Goal: Information Seeking & Learning: Learn about a topic

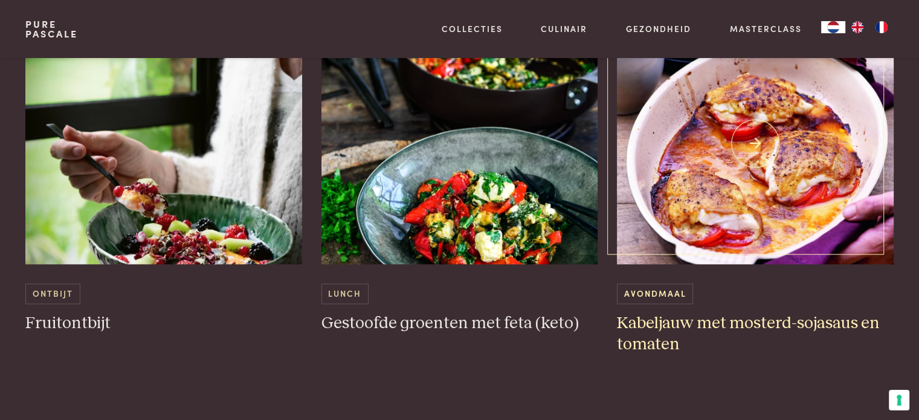
scroll to position [1691, 0]
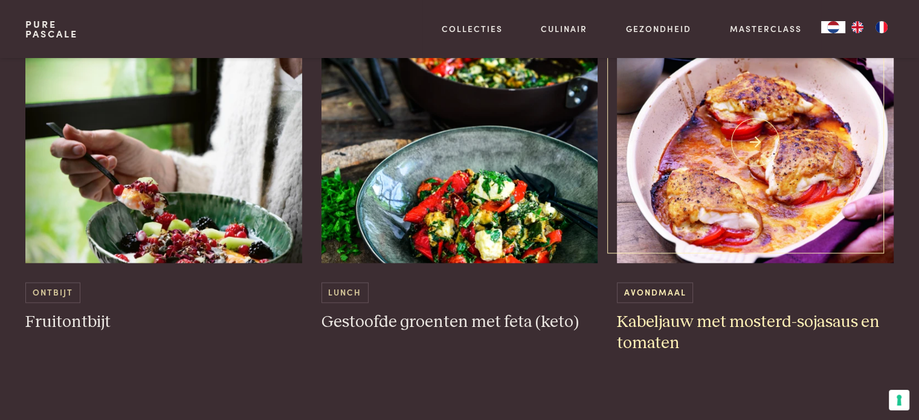
click at [805, 206] on img at bounding box center [755, 142] width 277 height 242
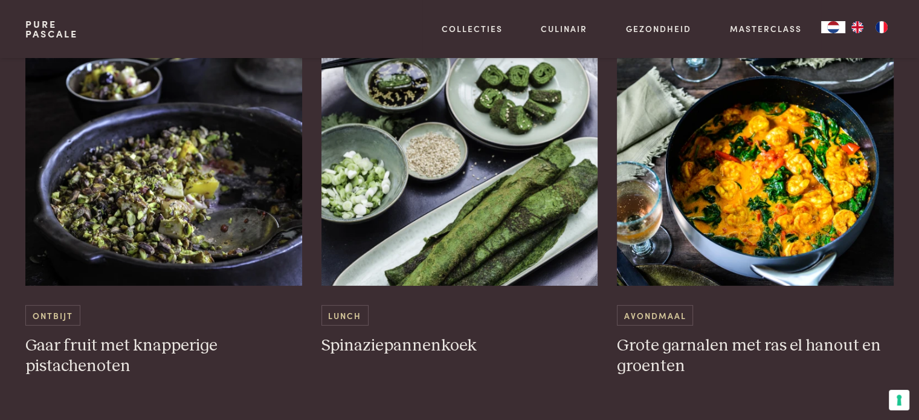
scroll to position [3624, 0]
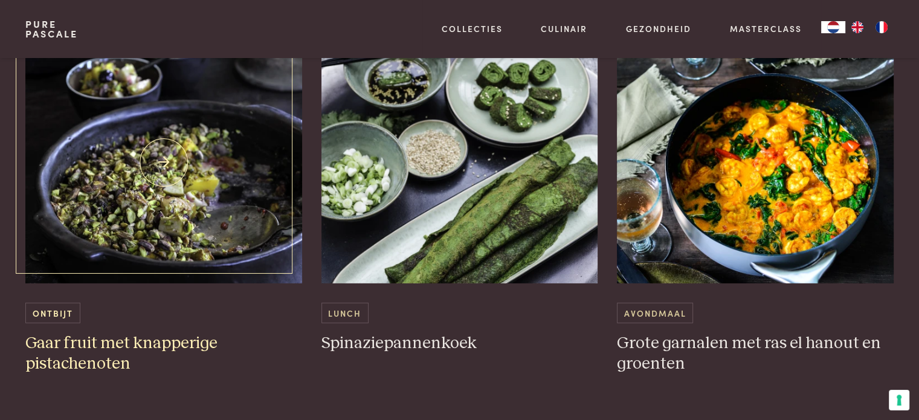
click at [215, 171] on img at bounding box center [163, 163] width 277 height 242
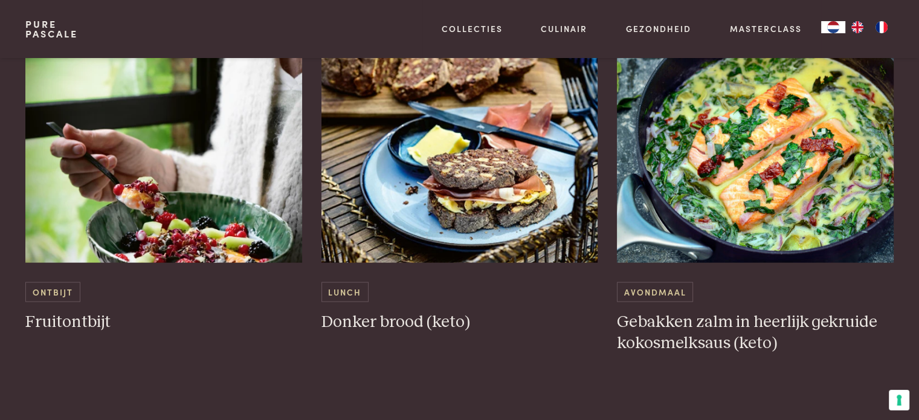
scroll to position [2597, 0]
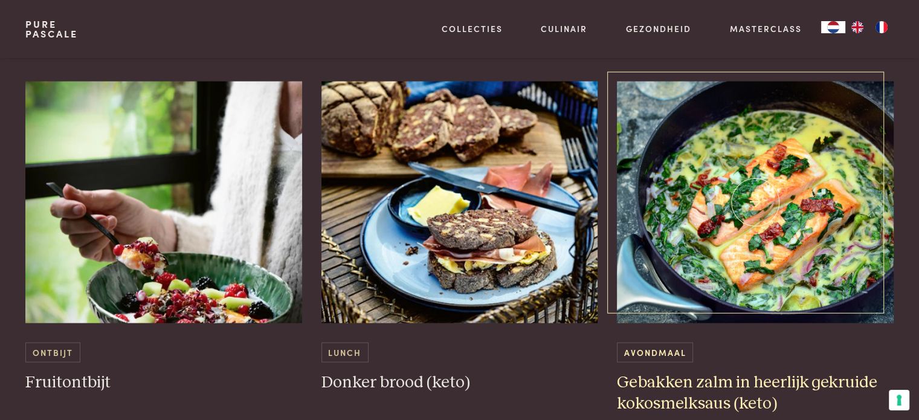
click at [798, 178] on img at bounding box center [755, 203] width 277 height 242
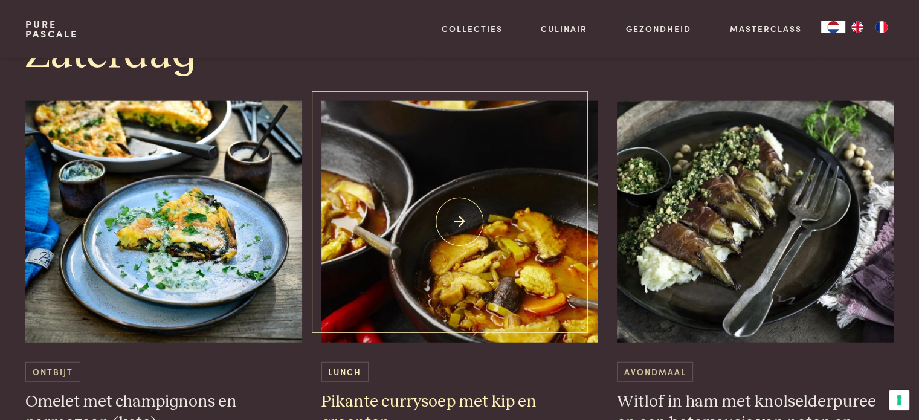
scroll to position [3080, 0]
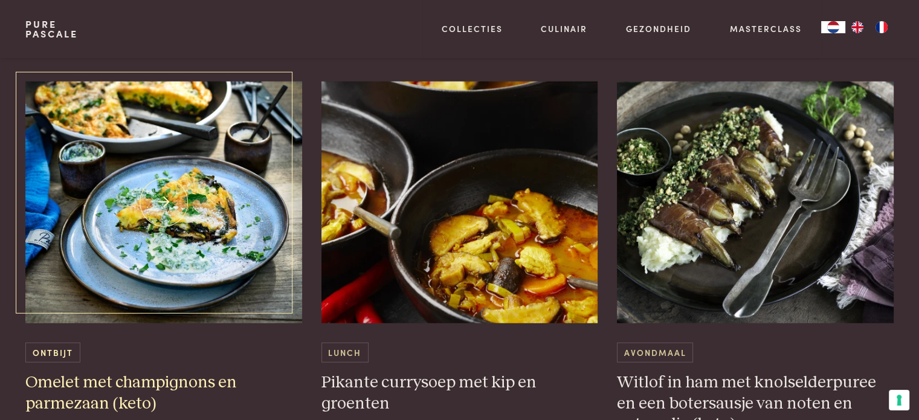
click at [167, 208] on img at bounding box center [163, 203] width 277 height 242
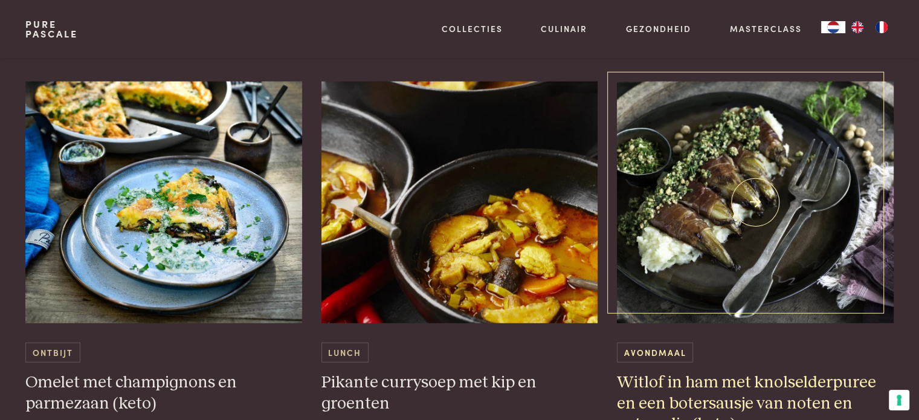
click at [705, 257] on img at bounding box center [755, 203] width 277 height 242
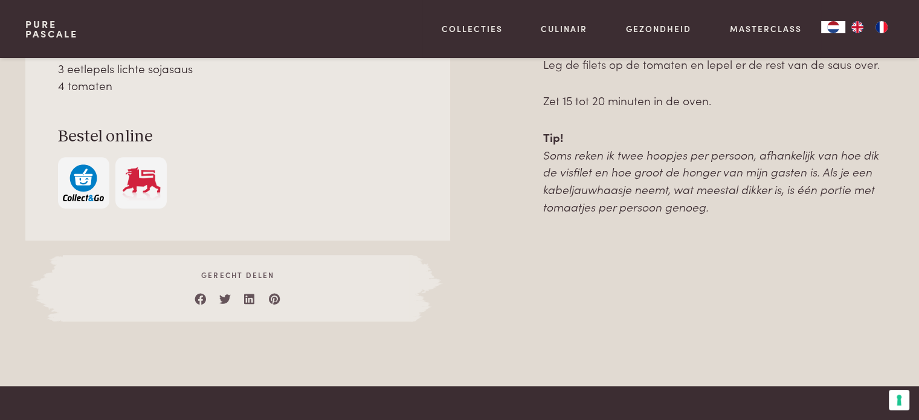
scroll to position [725, 0]
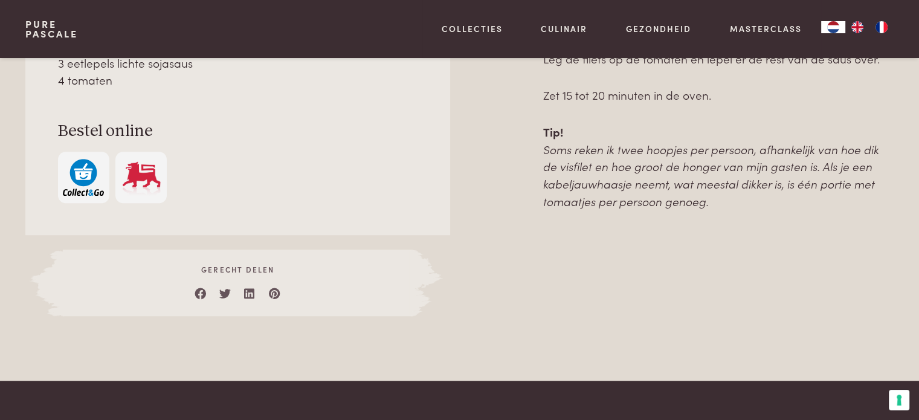
click at [74, 181] on img "button" at bounding box center [83, 177] width 41 height 37
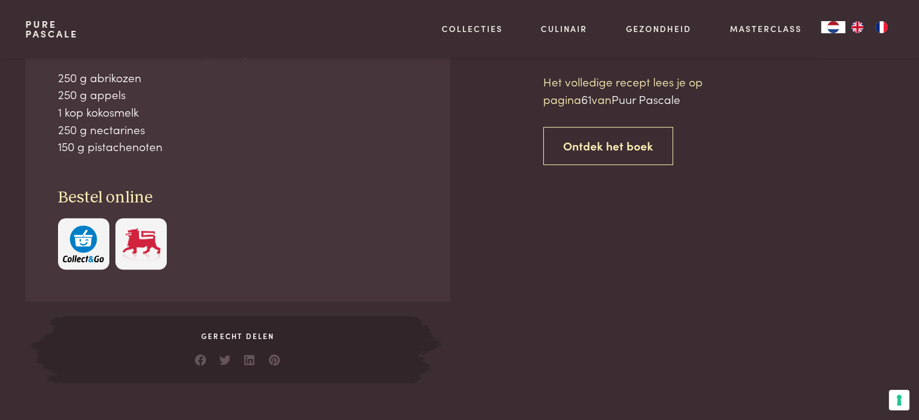
scroll to position [544, 0]
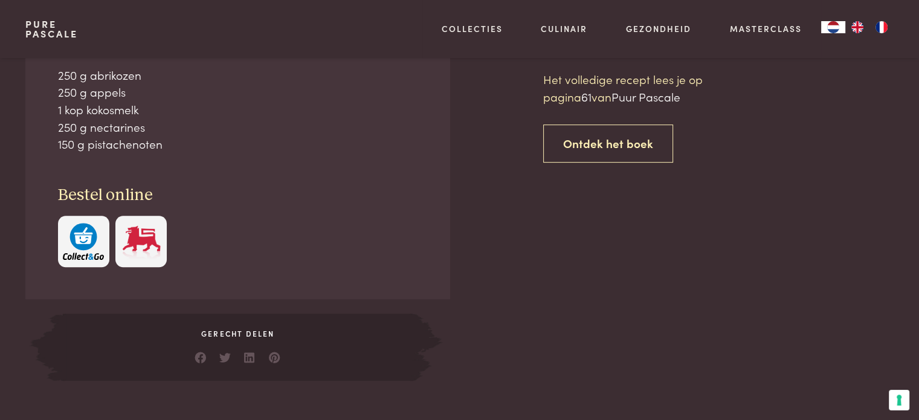
click at [76, 243] on img "button" at bounding box center [83, 241] width 41 height 37
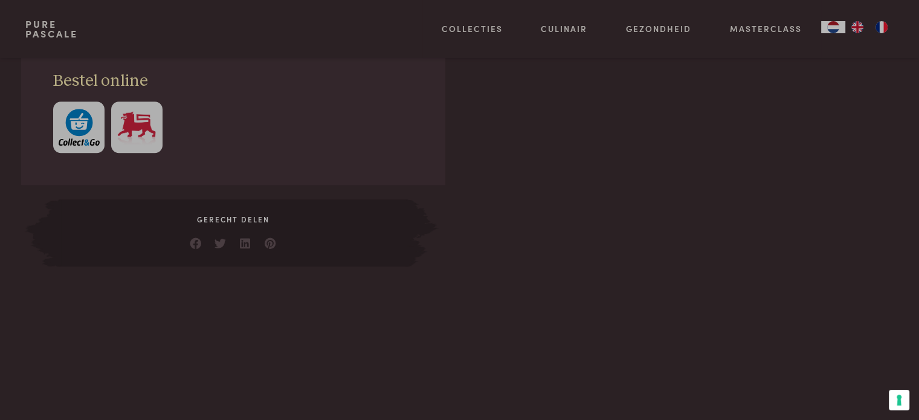
scroll to position [664, 0]
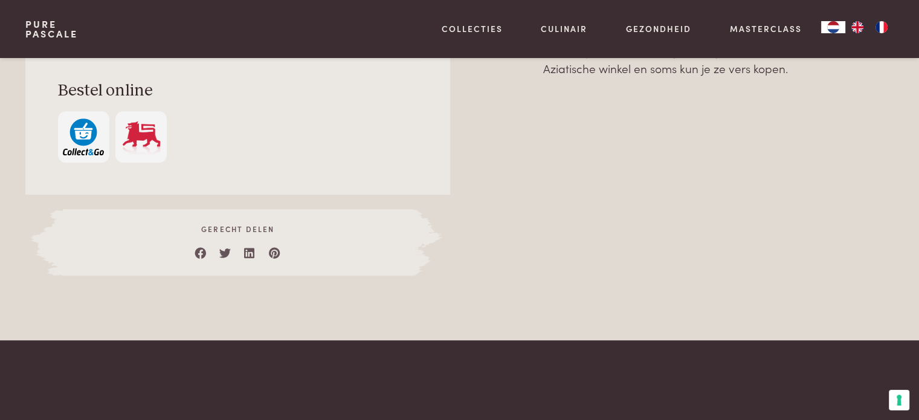
scroll to position [785, 0]
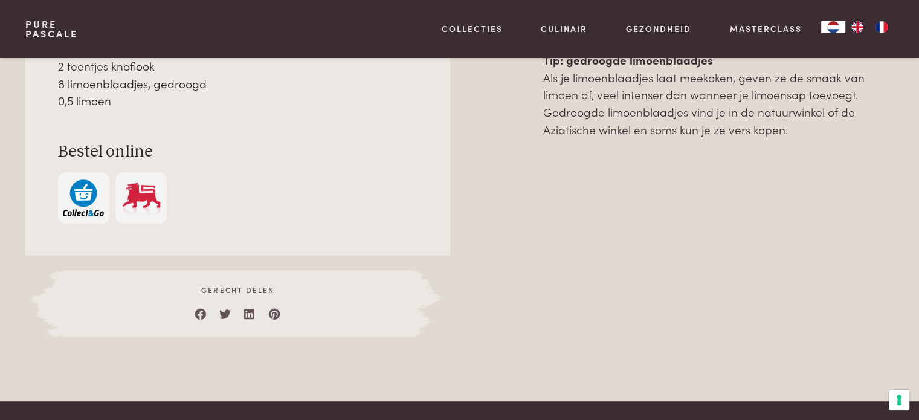
click at [85, 191] on img "button" at bounding box center [83, 197] width 41 height 37
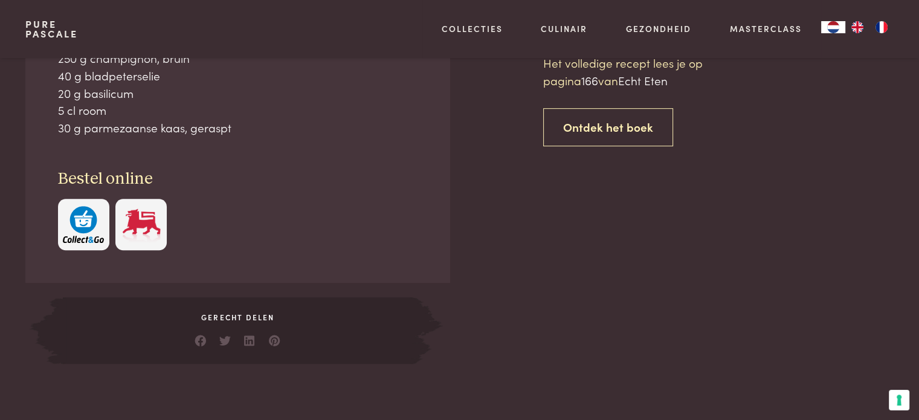
scroll to position [544, 0]
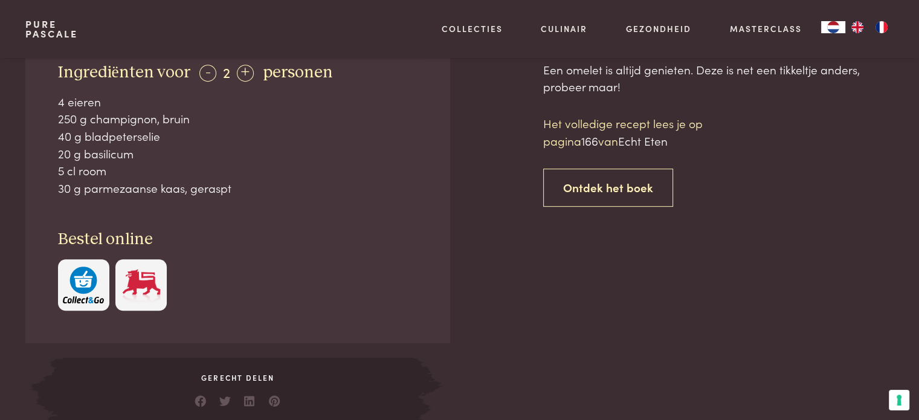
click at [92, 266] on img "button" at bounding box center [83, 284] width 41 height 37
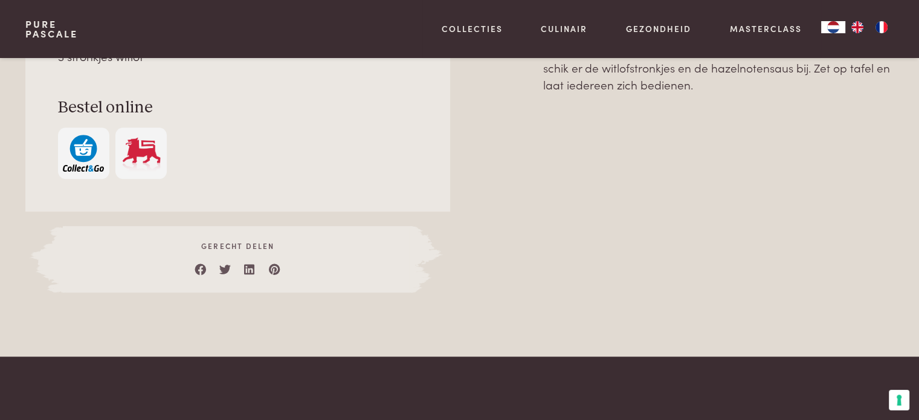
scroll to position [785, 0]
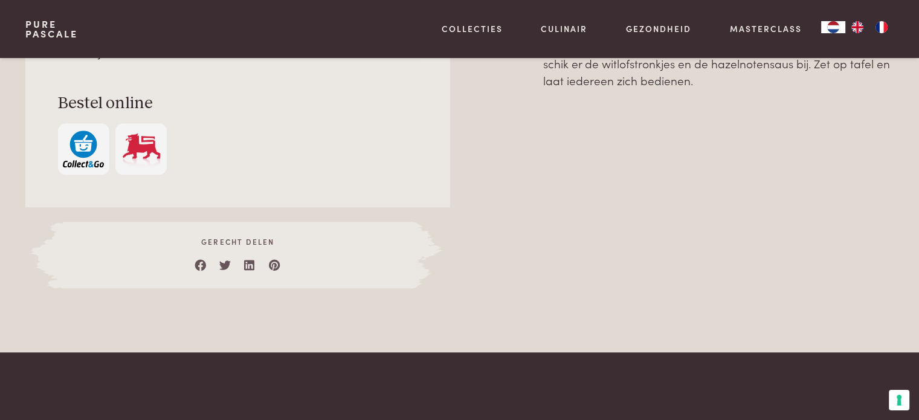
click at [77, 150] on img "button" at bounding box center [83, 148] width 41 height 37
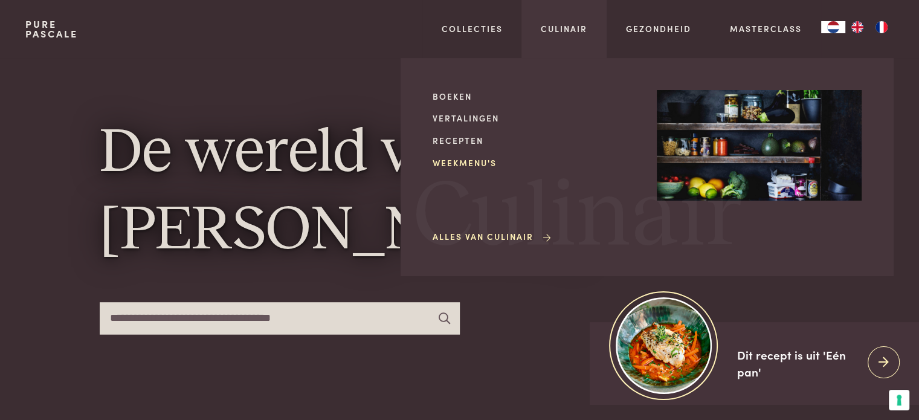
click at [499, 164] on link "Weekmenu's" at bounding box center [534, 162] width 205 height 13
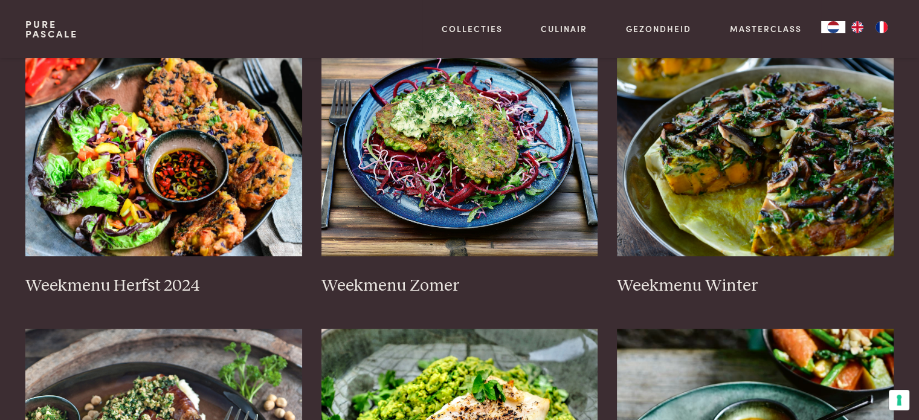
scroll to position [664, 0]
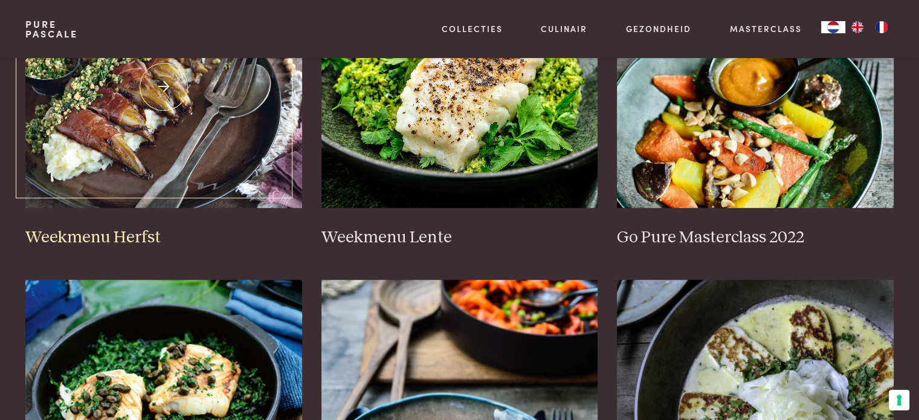
click at [243, 159] on img at bounding box center [163, 87] width 277 height 242
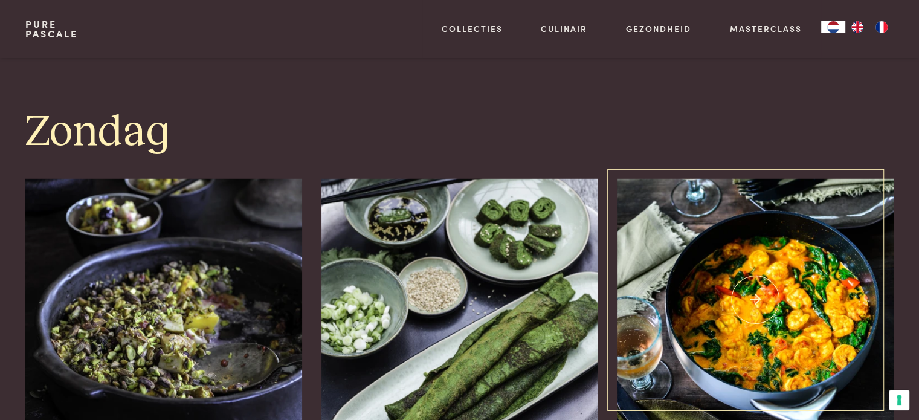
scroll to position [3624, 0]
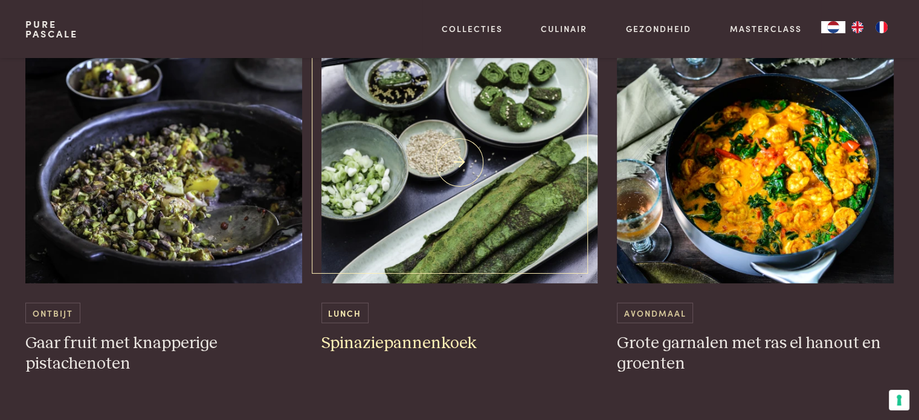
click at [476, 200] on img at bounding box center [459, 163] width 277 height 242
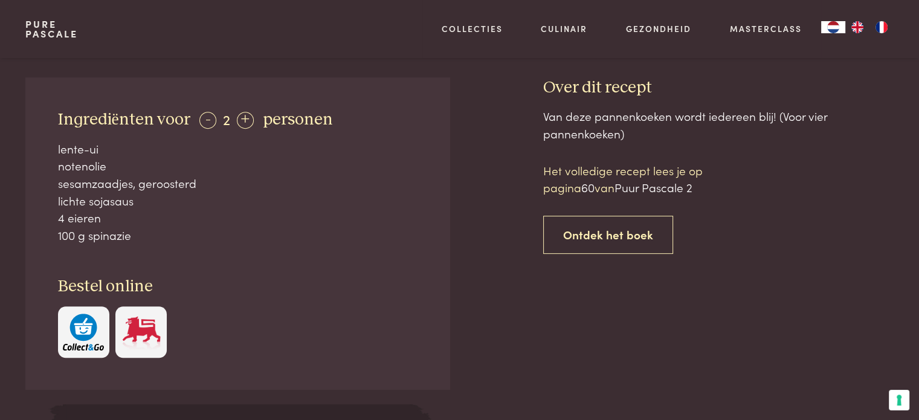
scroll to position [483, 0]
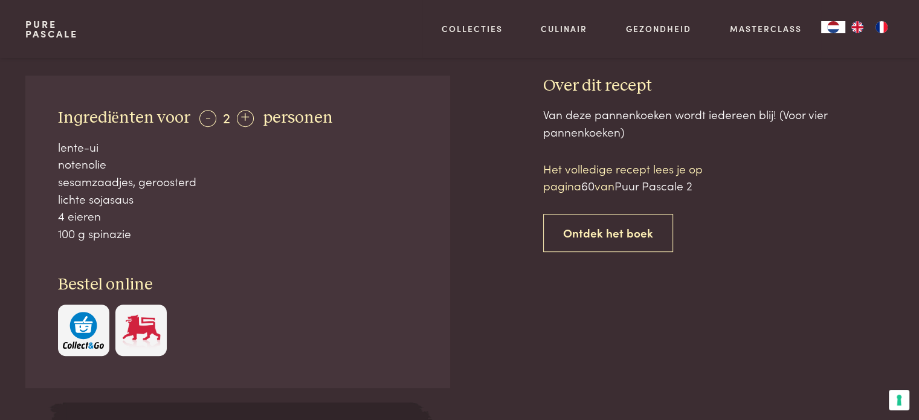
click at [92, 336] on img "button" at bounding box center [83, 330] width 41 height 37
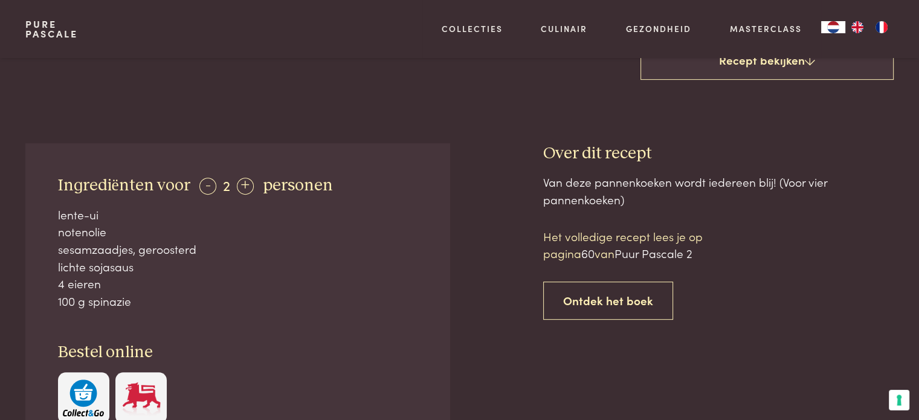
scroll to position [423, 0]
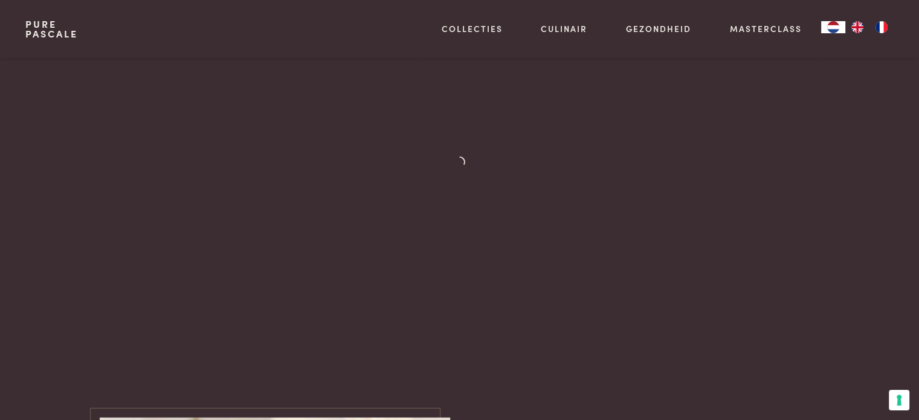
scroll to position [3637, 0]
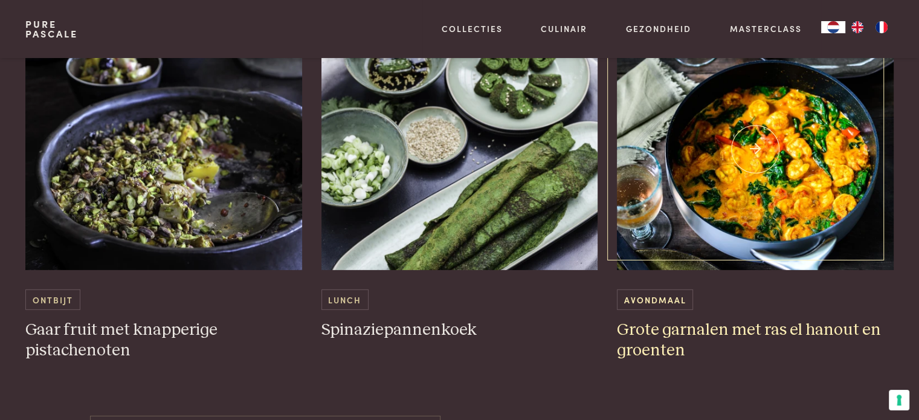
click at [814, 207] on img at bounding box center [755, 149] width 277 height 242
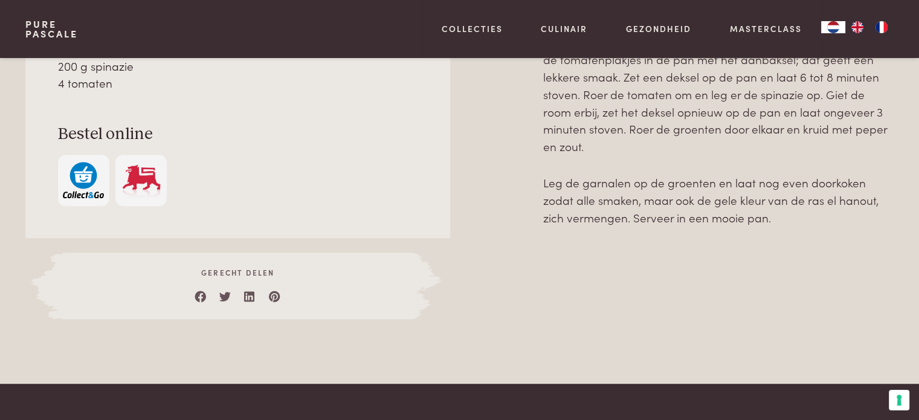
scroll to position [725, 0]
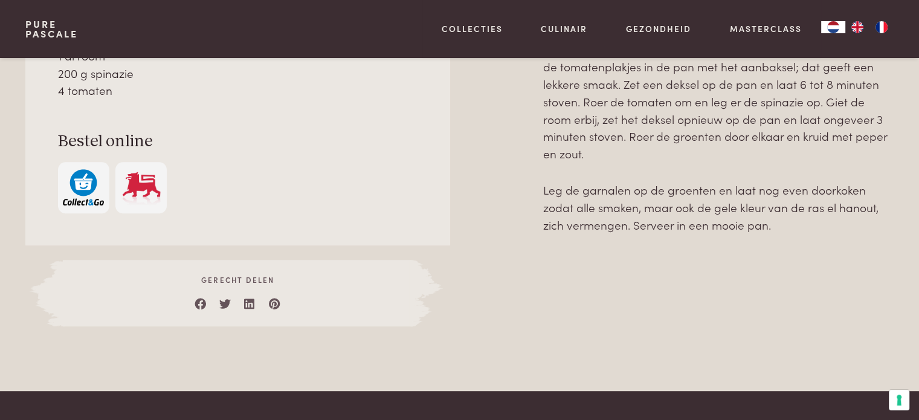
click at [86, 194] on img "button" at bounding box center [83, 187] width 41 height 37
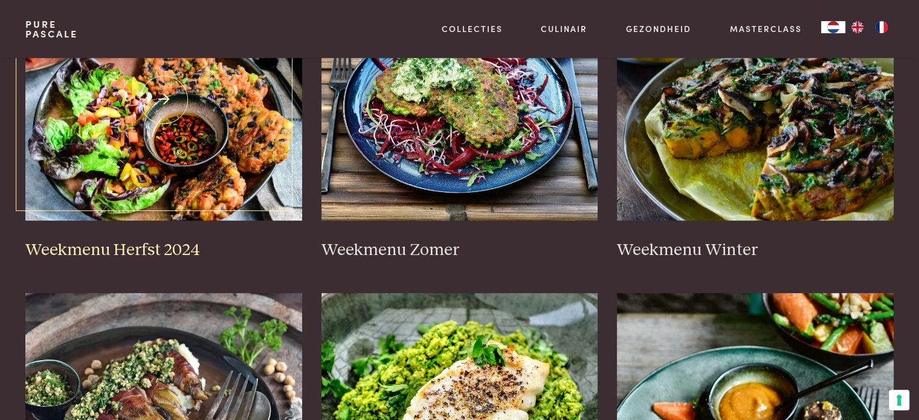
scroll to position [302, 0]
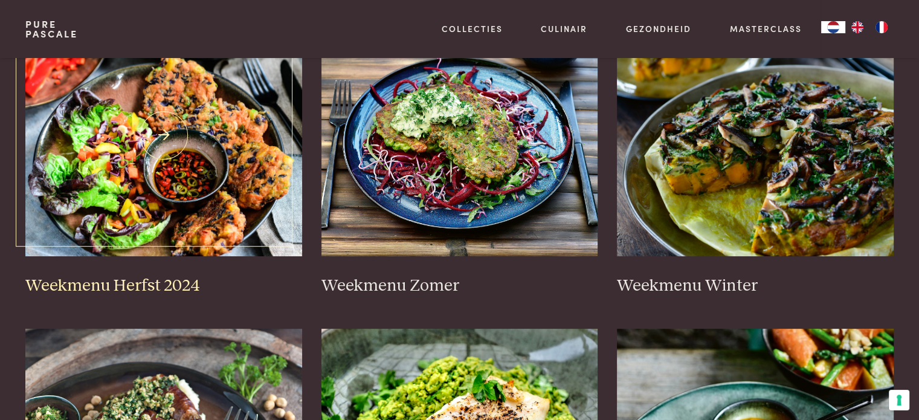
click at [260, 200] on img at bounding box center [163, 135] width 277 height 242
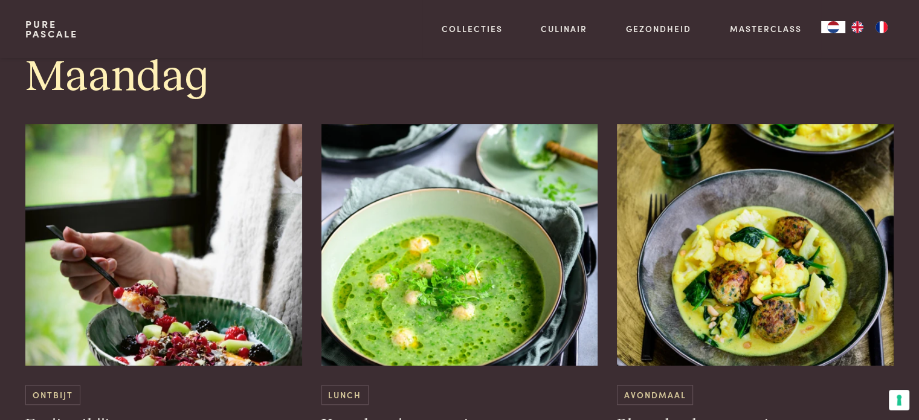
scroll to position [664, 0]
